Goal: Navigation & Orientation: Find specific page/section

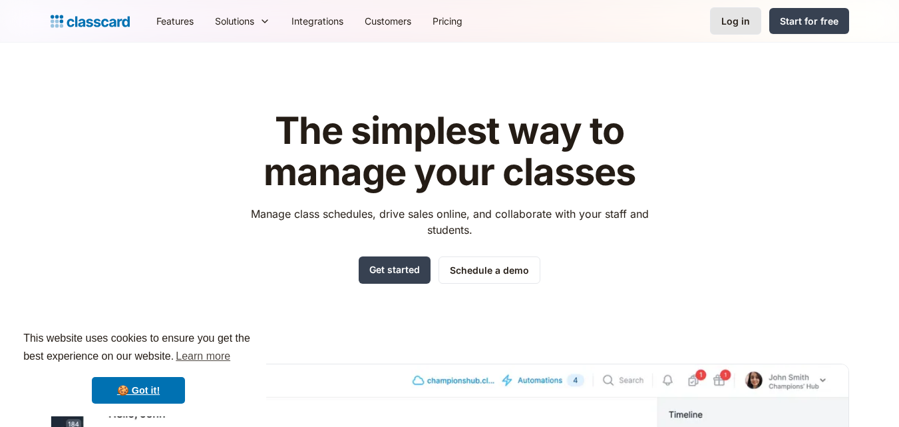
click at [739, 22] on div "Log in" at bounding box center [736, 21] width 29 height 14
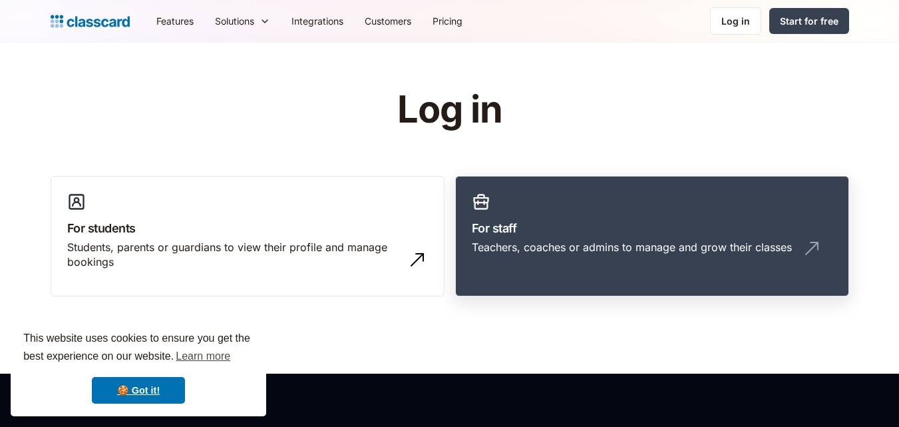
click at [608, 220] on h3 "For staff" at bounding box center [652, 228] width 361 height 18
click at [607, 220] on h3 "For staff" at bounding box center [652, 228] width 361 height 18
